Goal: Navigation & Orientation: Find specific page/section

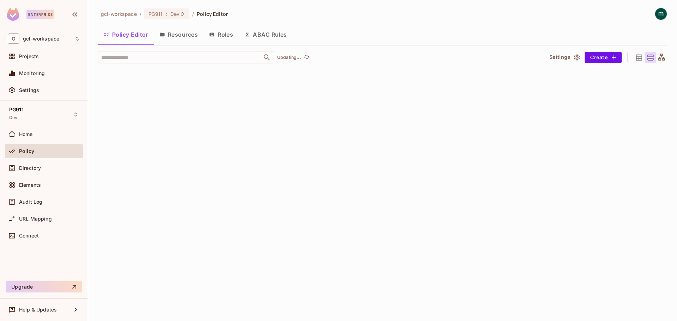
click at [171, 32] on button "Resources" at bounding box center [179, 35] width 50 height 18
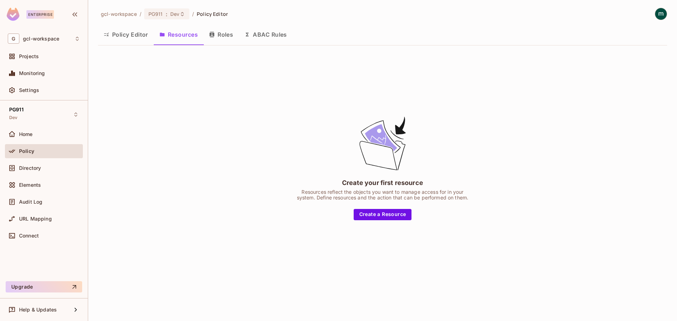
click at [220, 35] on button "Roles" at bounding box center [221, 35] width 35 height 18
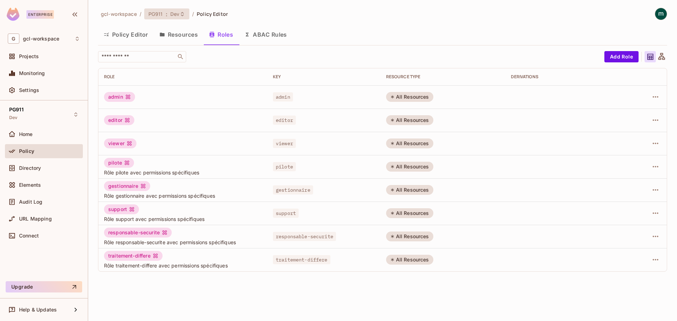
click at [170, 17] on span "Dev" at bounding box center [174, 14] width 9 height 7
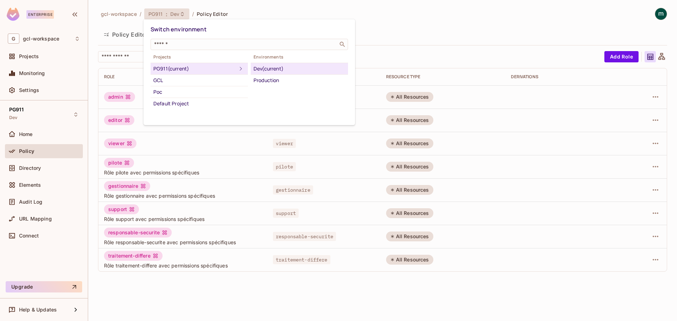
click at [170, 17] on div at bounding box center [338, 160] width 677 height 321
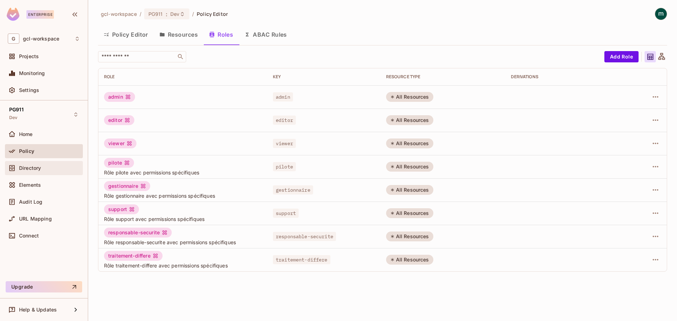
click at [37, 169] on span "Directory" at bounding box center [30, 168] width 22 height 6
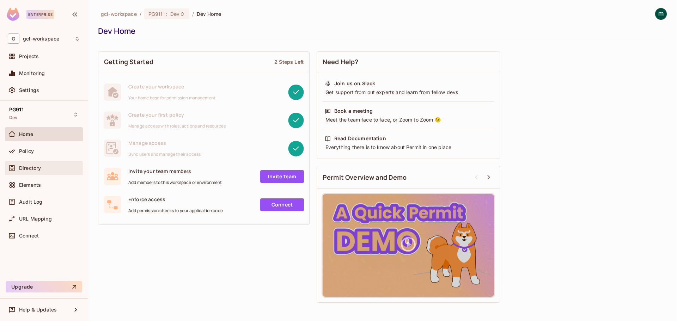
click at [21, 171] on span "Directory" at bounding box center [30, 168] width 22 height 6
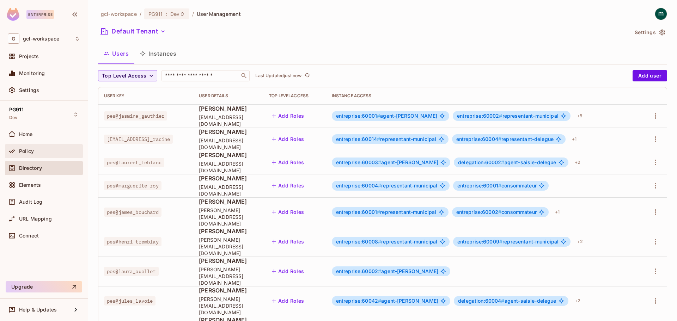
click at [20, 150] on span "Policy" at bounding box center [26, 152] width 15 height 6
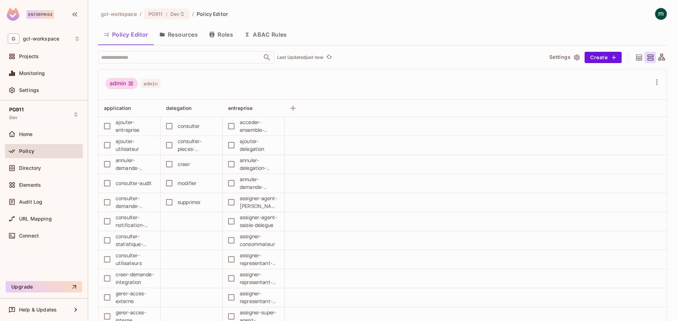
click at [182, 36] on button "Resources" at bounding box center [179, 35] width 50 height 18
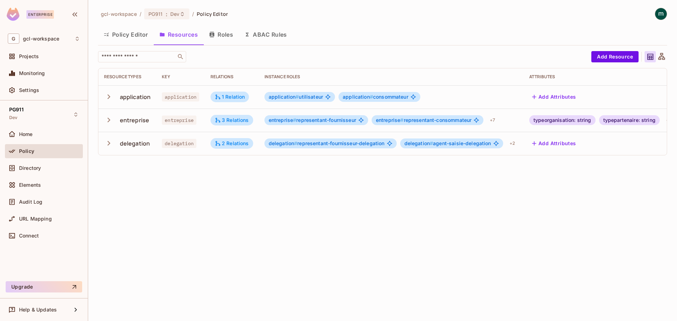
click at [224, 36] on button "Roles" at bounding box center [221, 35] width 35 height 18
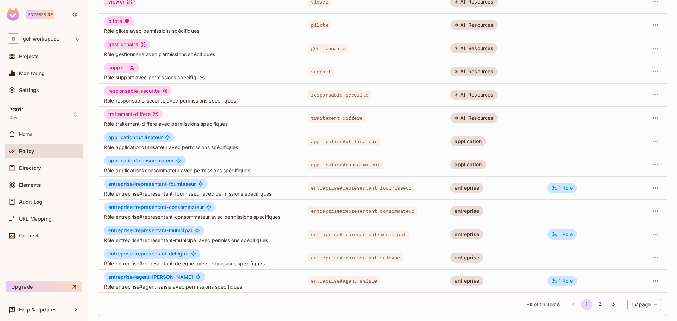
scroll to position [143, 0]
click at [559, 281] on div "1 Role" at bounding box center [562, 280] width 21 height 6
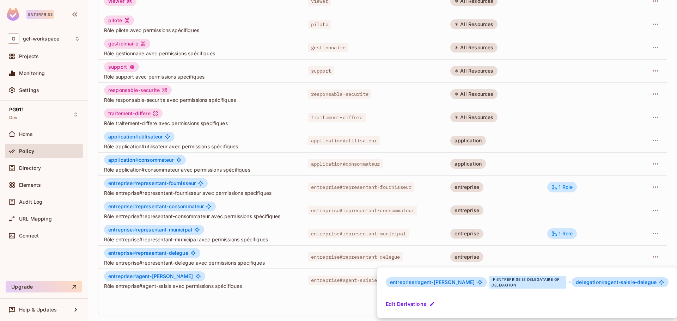
click at [137, 304] on div at bounding box center [338, 160] width 677 height 321
